Goal: Task Accomplishment & Management: Use online tool/utility

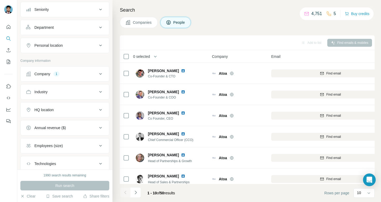
scroll to position [93, 0]
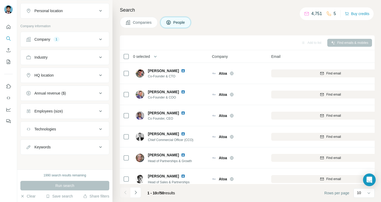
click at [97, 40] on icon at bounding box center [100, 39] width 6 height 6
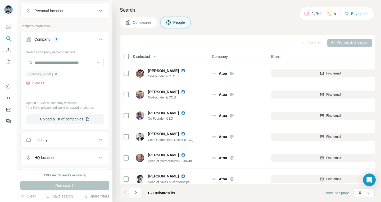
click at [58, 74] on icon "button" at bounding box center [56, 74] width 4 height 4
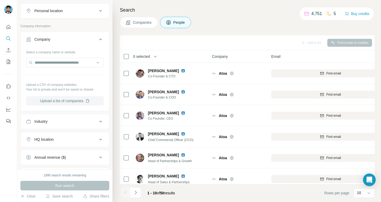
click at [57, 102] on button "Upload a list of companies" at bounding box center [65, 101] width 78 height 10
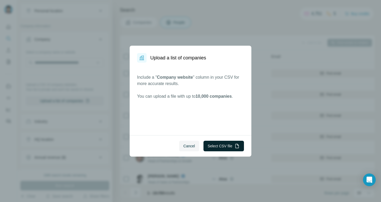
click at [226, 148] on button "Select CSV file" at bounding box center [223, 146] width 40 height 11
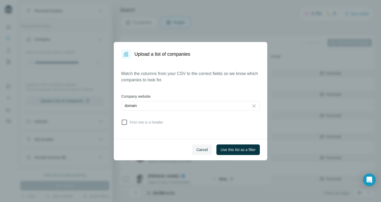
click at [140, 123] on span "First row is a header" at bounding box center [145, 122] width 36 height 5
click at [239, 148] on span "Use this list as a filter" at bounding box center [238, 149] width 35 height 5
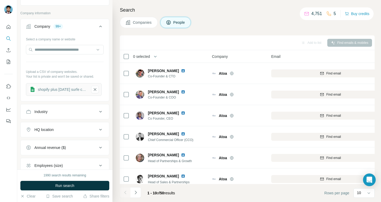
scroll to position [106, 0]
click at [62, 130] on div "HQ location" at bounding box center [61, 129] width 71 height 5
click at [52, 143] on input "text" at bounding box center [65, 143] width 78 height 10
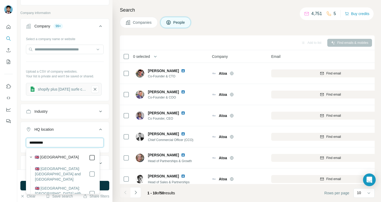
type input "**********"
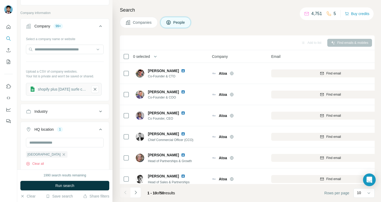
click at [21, 152] on div "[GEOGRAPHIC_DATA] Clear all" at bounding box center [65, 154] width 88 height 33
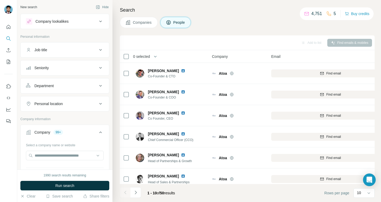
click at [97, 49] on icon at bounding box center [100, 50] width 6 height 6
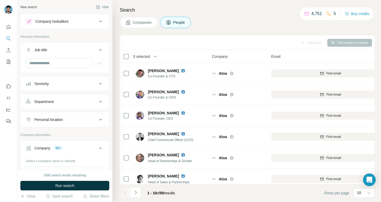
click at [99, 50] on icon at bounding box center [100, 50] width 3 height 2
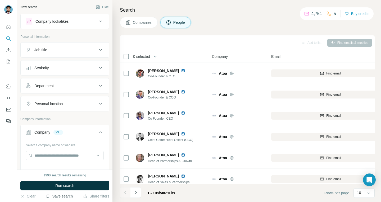
click at [61, 195] on button "Save search" at bounding box center [59, 196] width 27 height 5
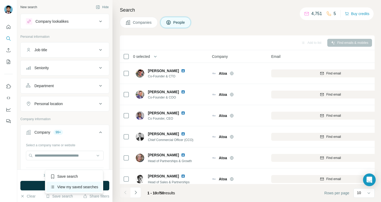
click at [68, 185] on div "View my saved searches" at bounding box center [74, 187] width 56 height 11
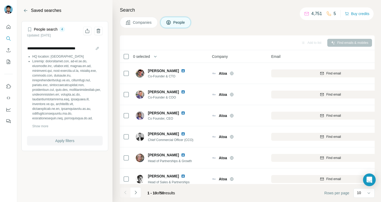
click at [68, 141] on span "Apply filters" at bounding box center [64, 140] width 19 height 5
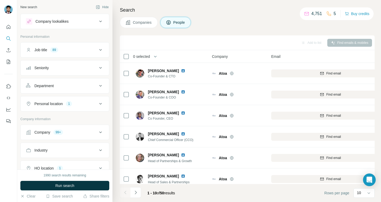
click at [97, 132] on icon at bounding box center [100, 132] width 6 height 6
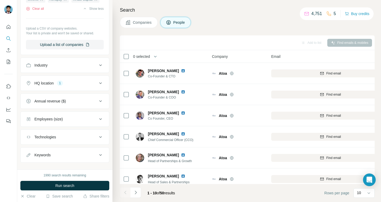
scroll to position [762, 0]
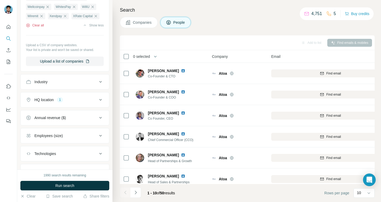
click at [40, 28] on button "Clear all" at bounding box center [35, 25] width 18 height 5
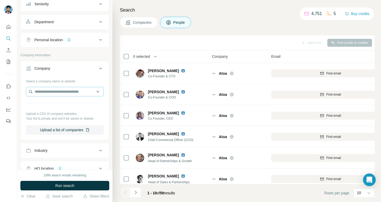
scroll to position [64, 0]
click at [61, 133] on button "Upload a list of companies" at bounding box center [65, 131] width 78 height 10
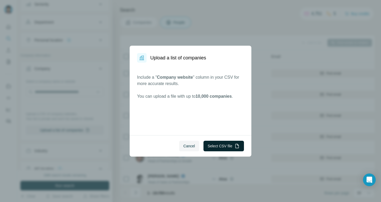
click at [217, 148] on button "Select CSV file" at bounding box center [223, 146] width 40 height 11
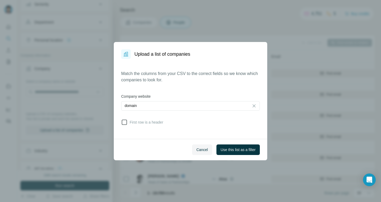
click at [149, 122] on span "First row is a header" at bounding box center [145, 122] width 36 height 5
click at [232, 152] on span "Use this list as a filter" at bounding box center [238, 149] width 35 height 5
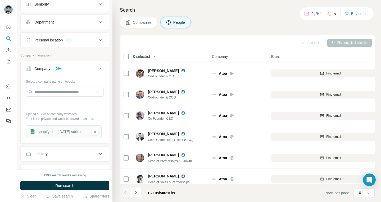
click at [97, 67] on icon at bounding box center [100, 69] width 6 height 6
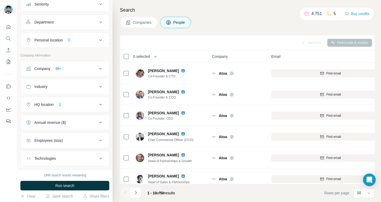
click at [99, 68] on icon at bounding box center [100, 69] width 3 height 2
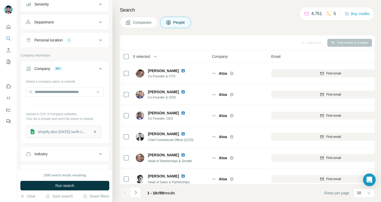
click at [98, 71] on icon at bounding box center [100, 69] width 6 height 6
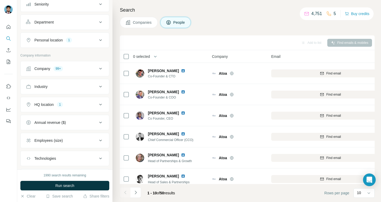
click at [98, 71] on icon at bounding box center [100, 69] width 6 height 6
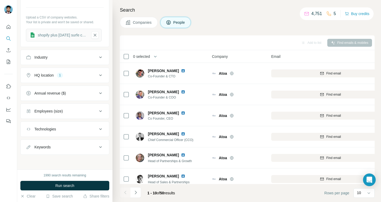
scroll to position [158, 0]
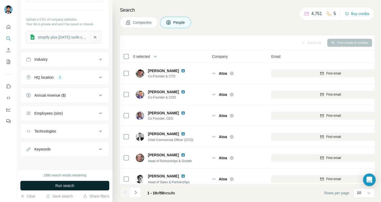
click at [66, 184] on span "Run search" at bounding box center [64, 185] width 19 height 5
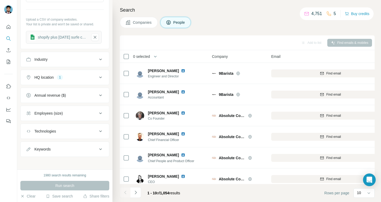
click at [144, 23] on span "Companies" at bounding box center [142, 22] width 19 height 5
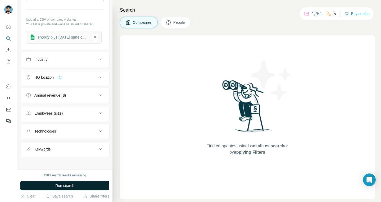
click at [73, 185] on span "Run search" at bounding box center [64, 185] width 19 height 5
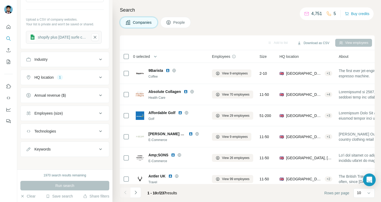
click at [176, 20] on span "People" at bounding box center [179, 22] width 12 height 5
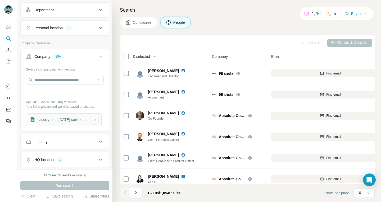
scroll to position [158, 0]
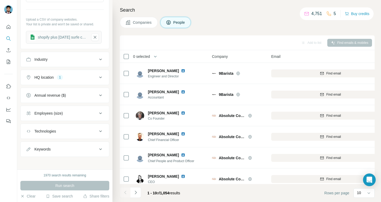
drag, startPoint x: 191, startPoint y: 97, endPoint x: 207, endPoint y: 38, distance: 60.3
click at [207, 38] on div "Add to list Find emails & mobiles" at bounding box center [246, 42] width 249 height 9
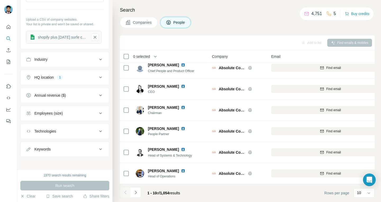
scroll to position [0, 0]
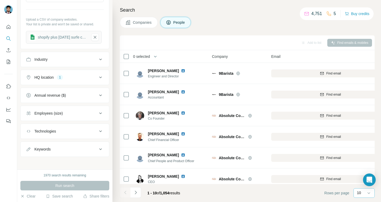
click at [372, 195] on input at bounding box center [380, 193] width 16 height 6
click at [372, 195] on input at bounding box center [365, 193] width 16 height 6
click at [372, 195] on input at bounding box center [380, 193] width 16 height 6
click at [377, 130] on div "Search Companies People Add to list Find emails & mobiles 0 selected People Com…" at bounding box center [246, 101] width 268 height 202
click at [370, 193] on icon at bounding box center [368, 193] width 5 height 5
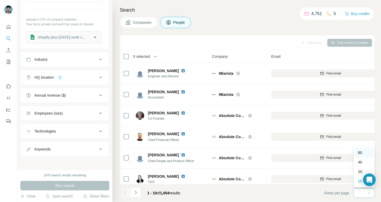
click at [365, 150] on div "60" at bounding box center [364, 153] width 19 height 10
